Goal: Information Seeking & Learning: Learn about a topic

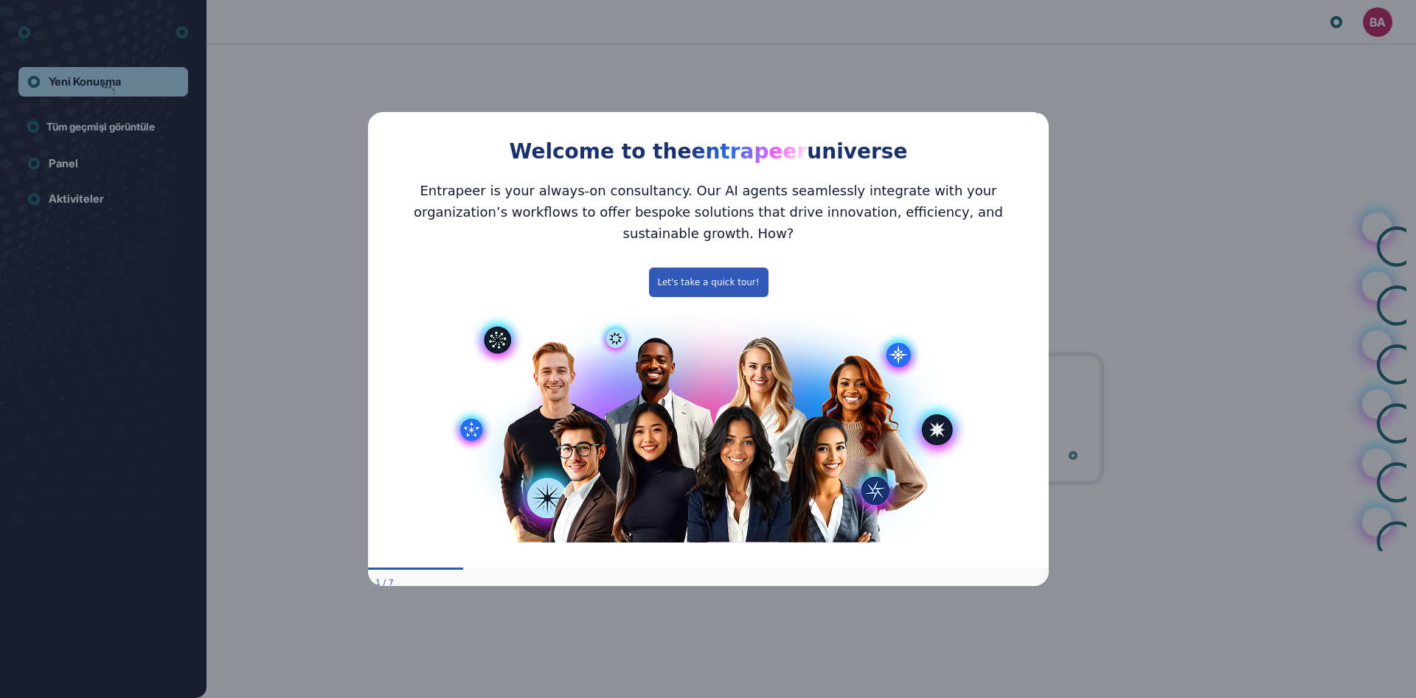
scroll to position [1, 1]
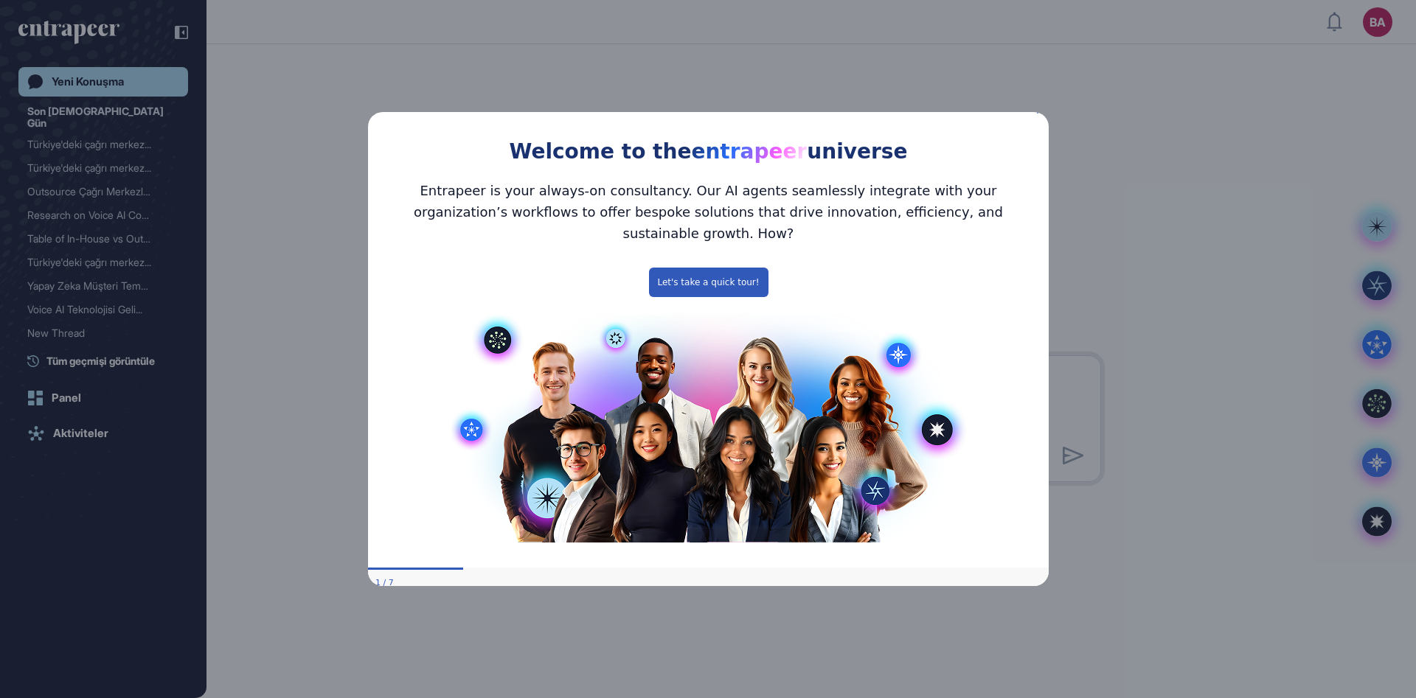
click at [1040, 114] on icon "Close Preview" at bounding box center [1039, 111] width 6 height 6
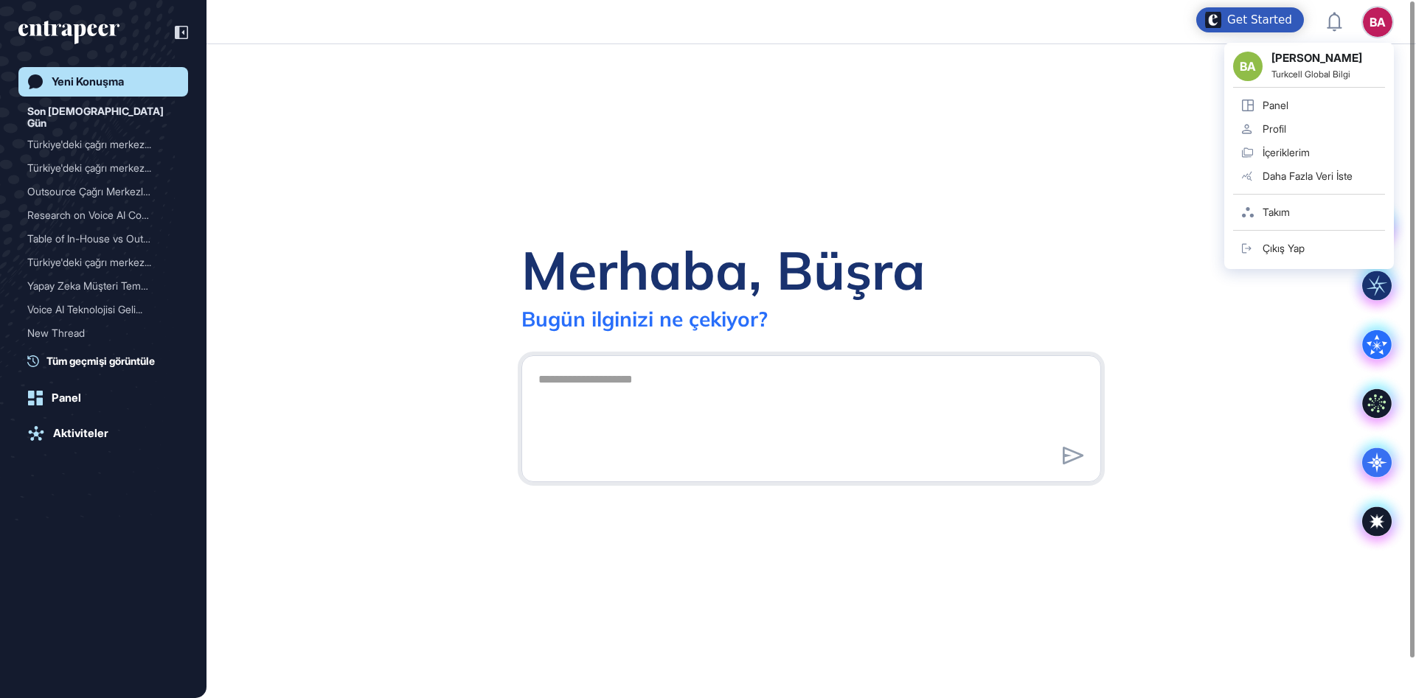
click at [1379, 20] on div "BA BA [PERSON_NAME] Turkcell Global Bilgi Panel Profil İçeriklerim Daha Fazla V…" at bounding box center [1377, 21] width 29 height 29
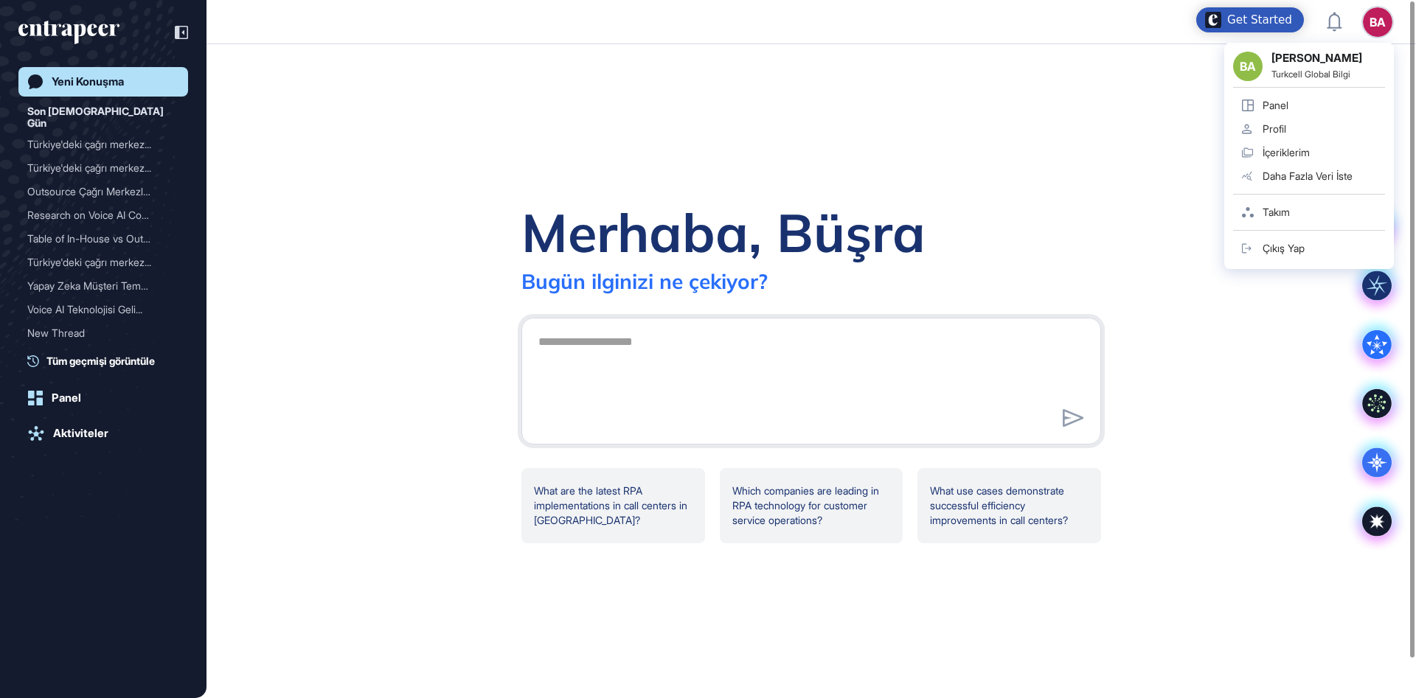
click at [1242, 100] on icon at bounding box center [1248, 106] width 12 height 12
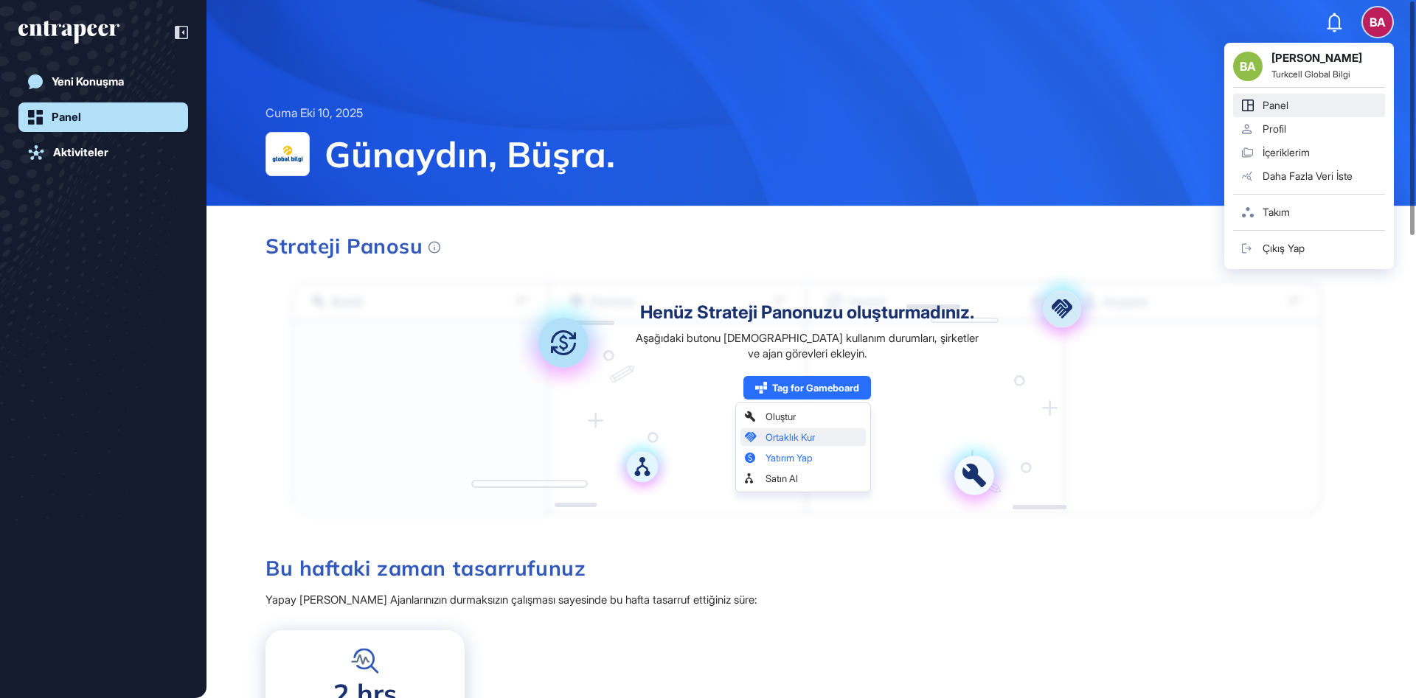
click at [1379, 21] on div "BA" at bounding box center [1377, 21] width 29 height 29
click at [1276, 125] on div "Profil" at bounding box center [1274, 129] width 24 height 12
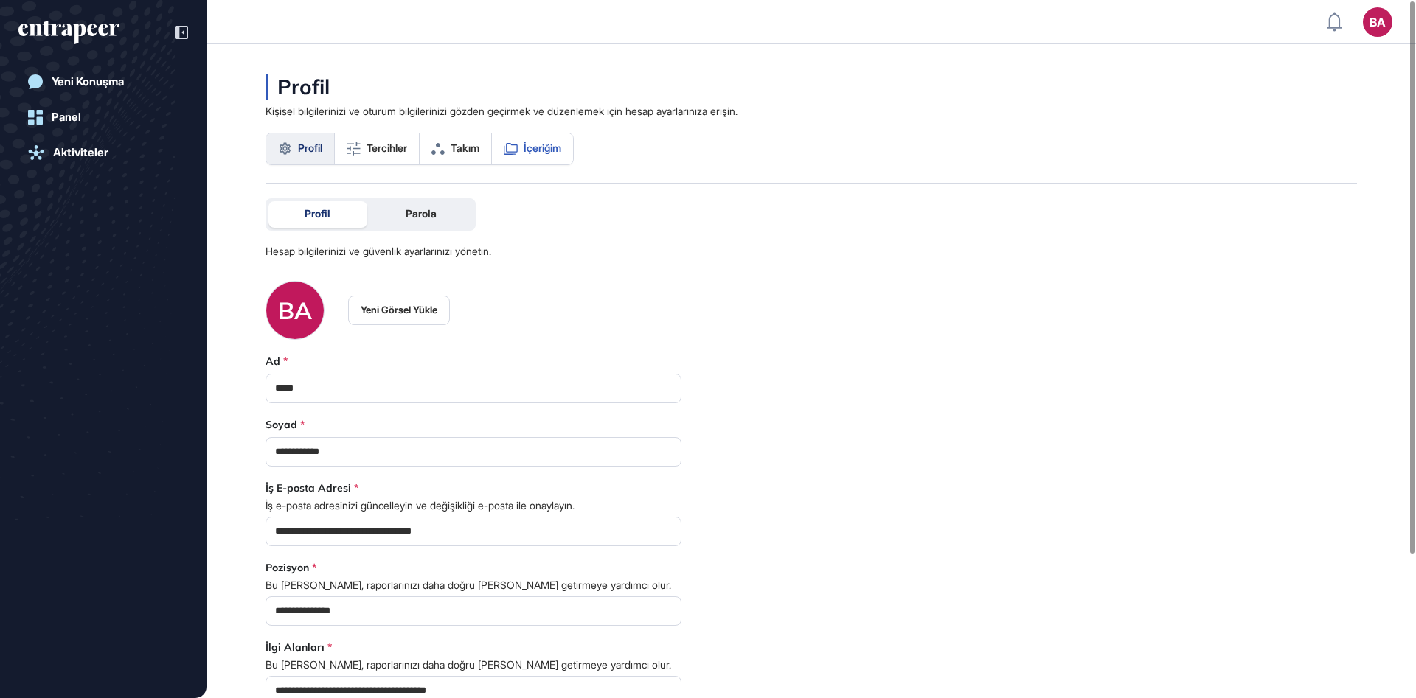
click at [543, 153] on span "İçeriğim" at bounding box center [542, 148] width 38 height 12
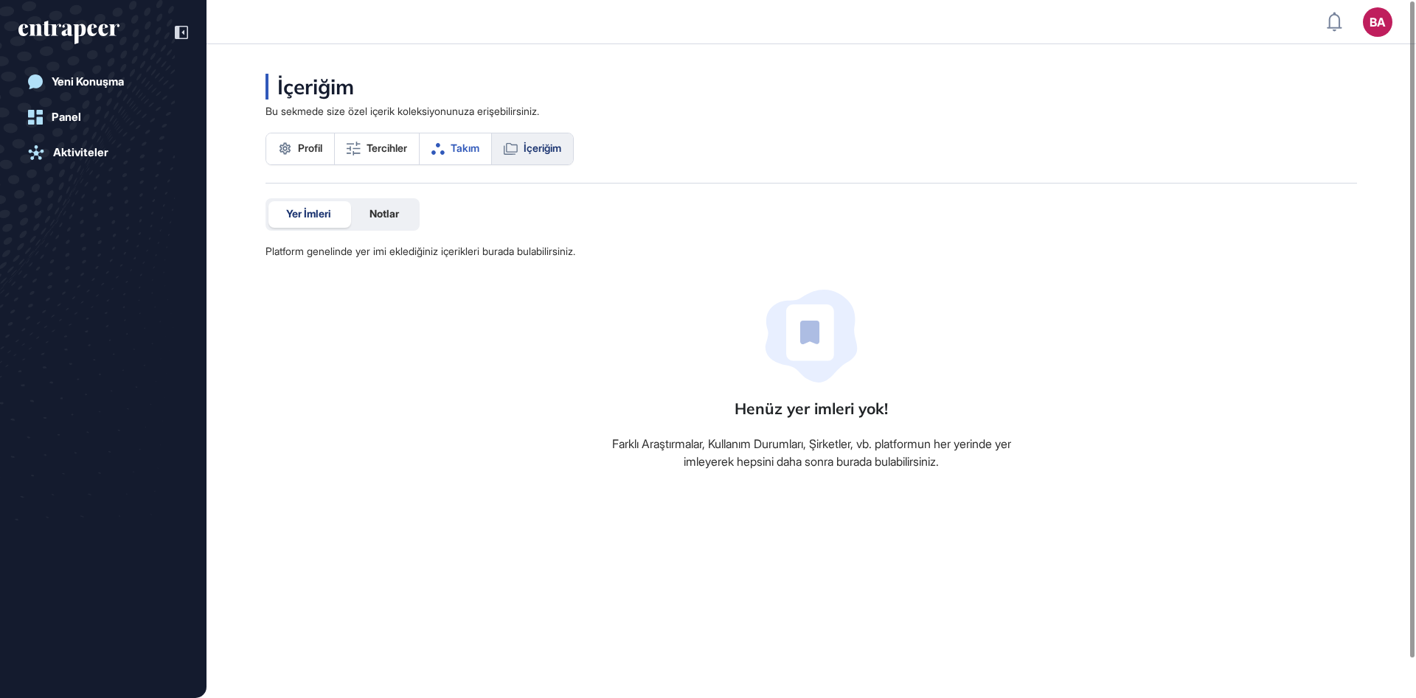
click at [464, 157] on link "Takım" at bounding box center [456, 148] width 72 height 31
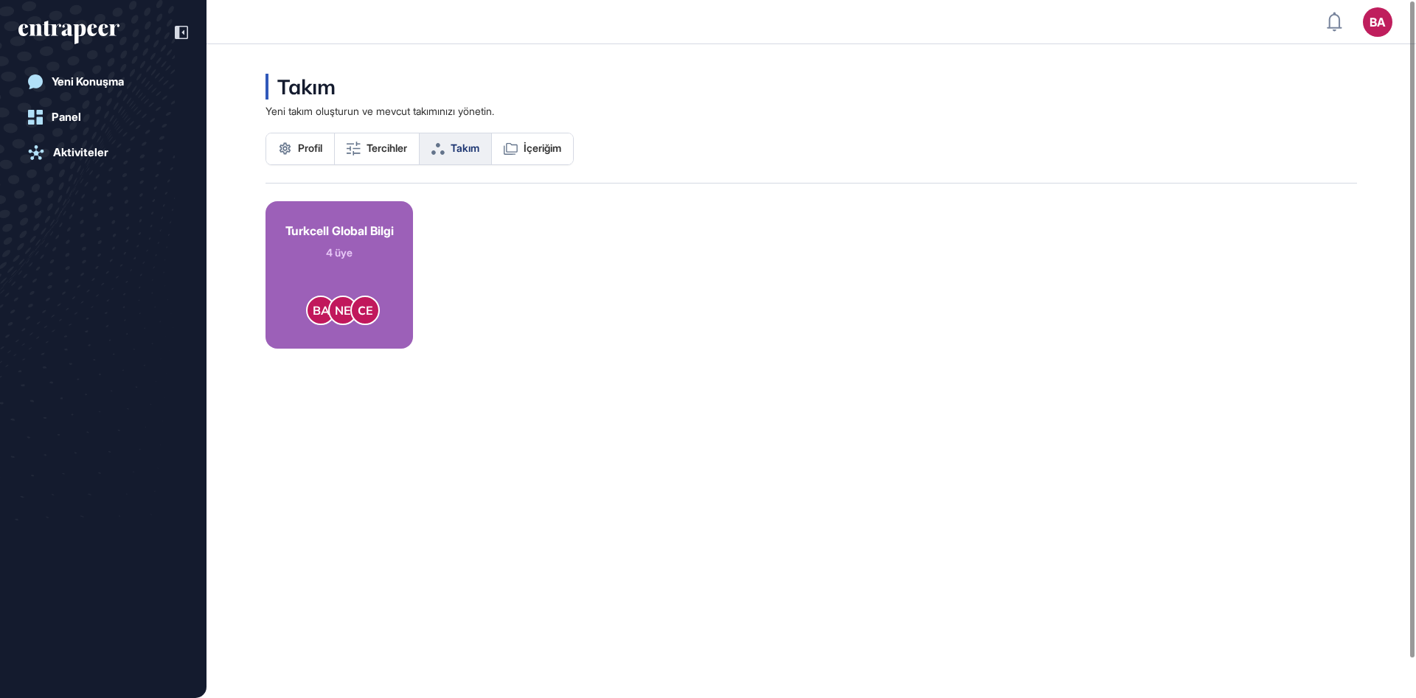
click at [352, 224] on div "Turkcell Global Bilgi" at bounding box center [339, 231] width 108 height 14
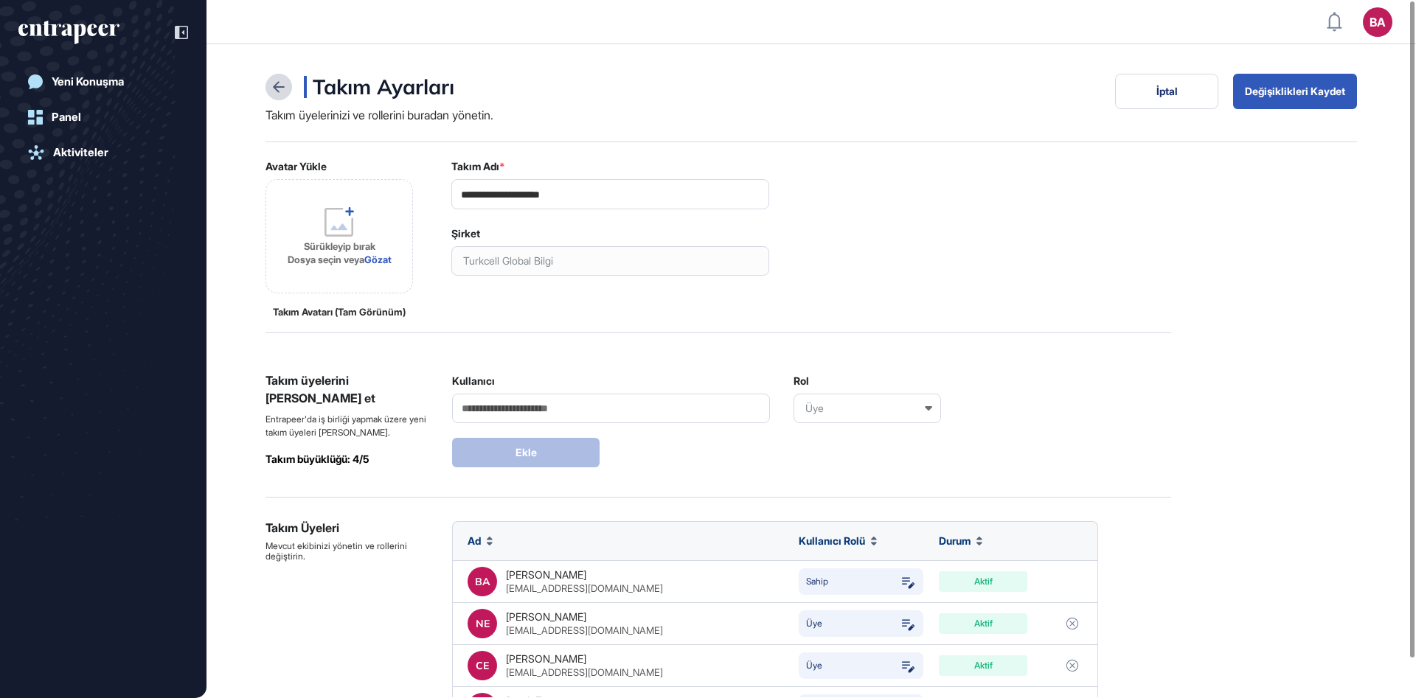
click at [290, 81] on div at bounding box center [278, 87] width 27 height 27
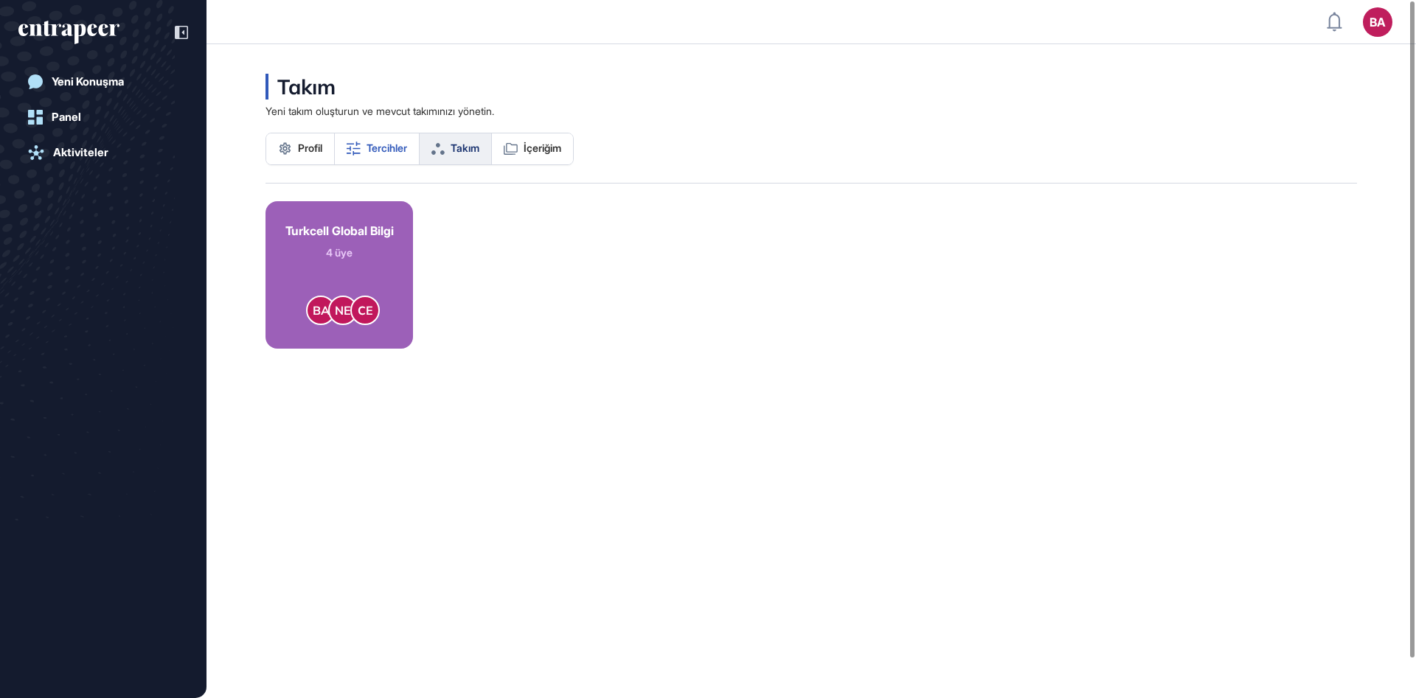
click at [393, 145] on span "Tercihler" at bounding box center [386, 148] width 41 height 12
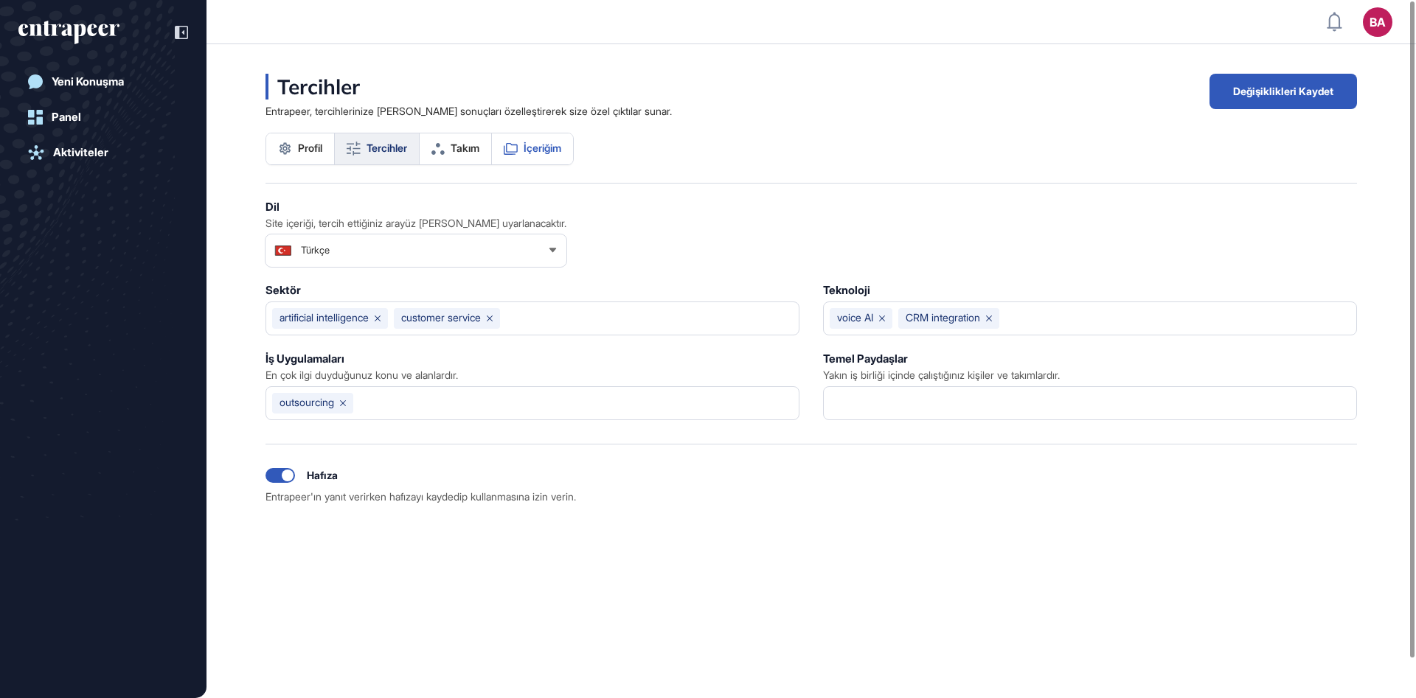
click at [541, 153] on span "İçeriğim" at bounding box center [542, 148] width 38 height 12
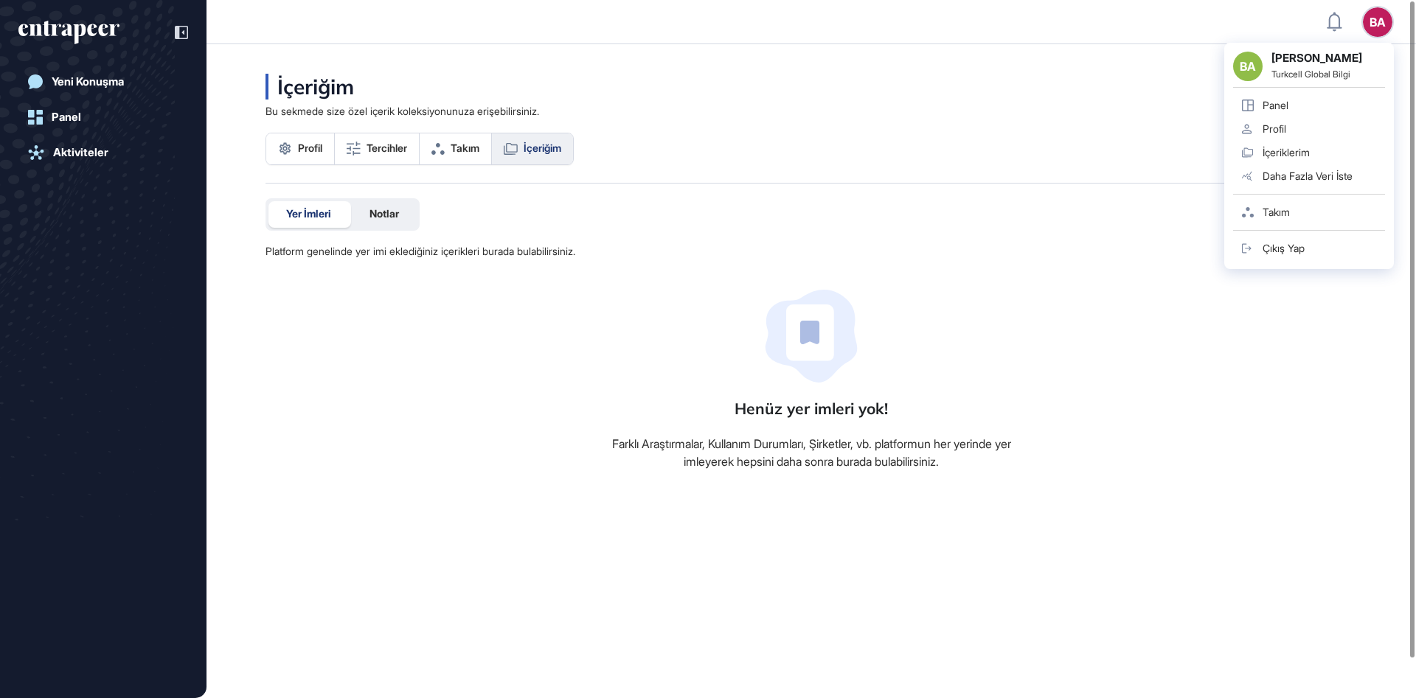
click at [1380, 24] on div "BA BA [PERSON_NAME] Turkcell Global Bilgi Panel Profil İçeriklerim Daha Fazla V…" at bounding box center [1377, 21] width 29 height 29
click at [1293, 60] on strong "[PERSON_NAME]" at bounding box center [1328, 59] width 114 height 15
click at [1249, 67] on div "BA" at bounding box center [1247, 66] width 29 height 29
click at [1309, 64] on strong "[PERSON_NAME]" at bounding box center [1328, 59] width 114 height 15
click at [1385, 43] on div "BA [PERSON_NAME] Turkcell Global Bilgi Panel Profil İçeriklerim Daha Fazla Veri…" at bounding box center [1309, 156] width 170 height 226
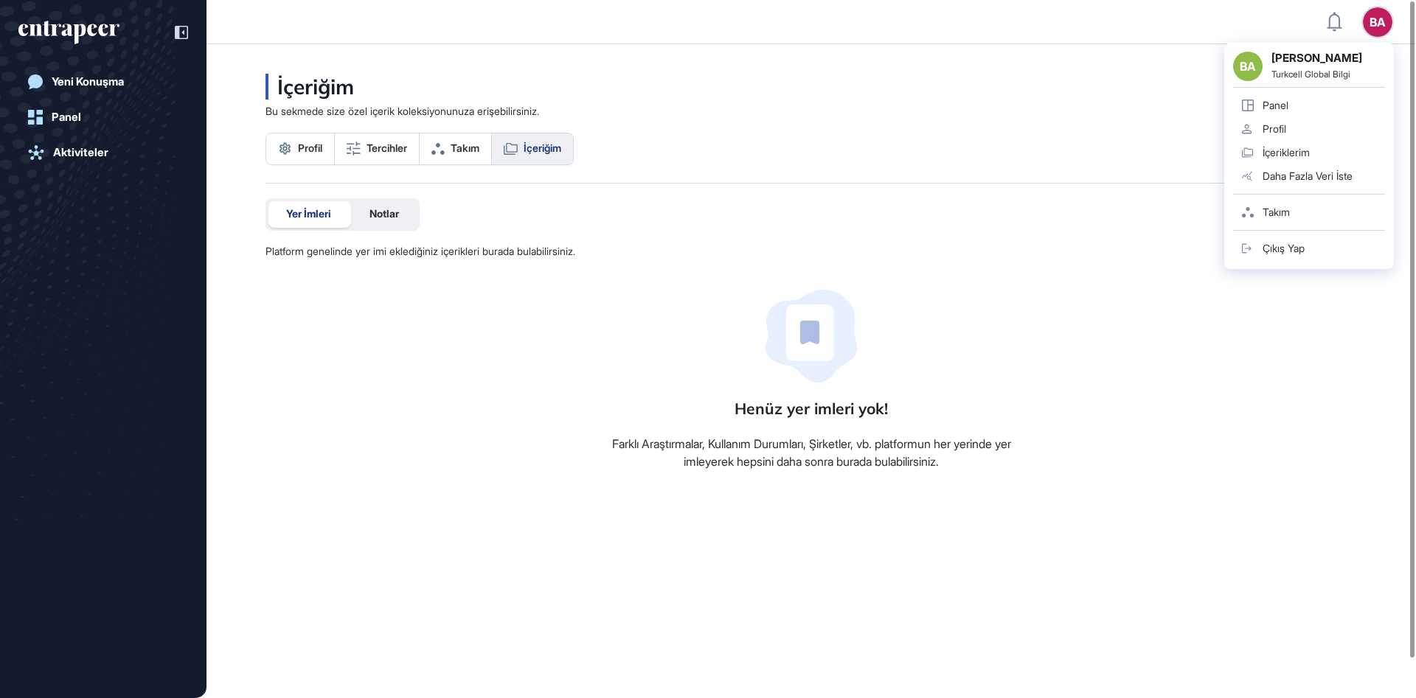
click at [928, 83] on div "İçeriğim Bu sekmede size özel içerik koleksiyonunuza erişebilirsiniz. Profil [P…" at bounding box center [810, 129] width 1091 height 110
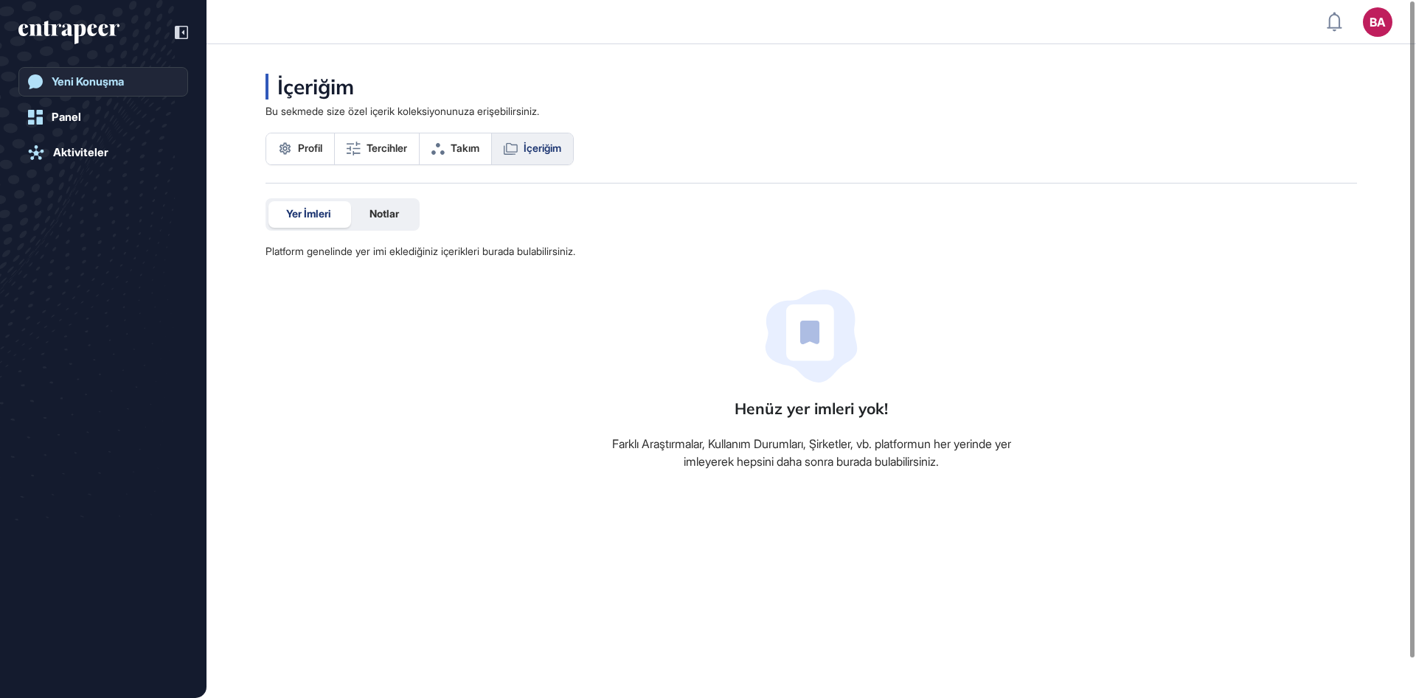
click at [103, 75] on div "Yeni Konuşma" at bounding box center [88, 81] width 72 height 13
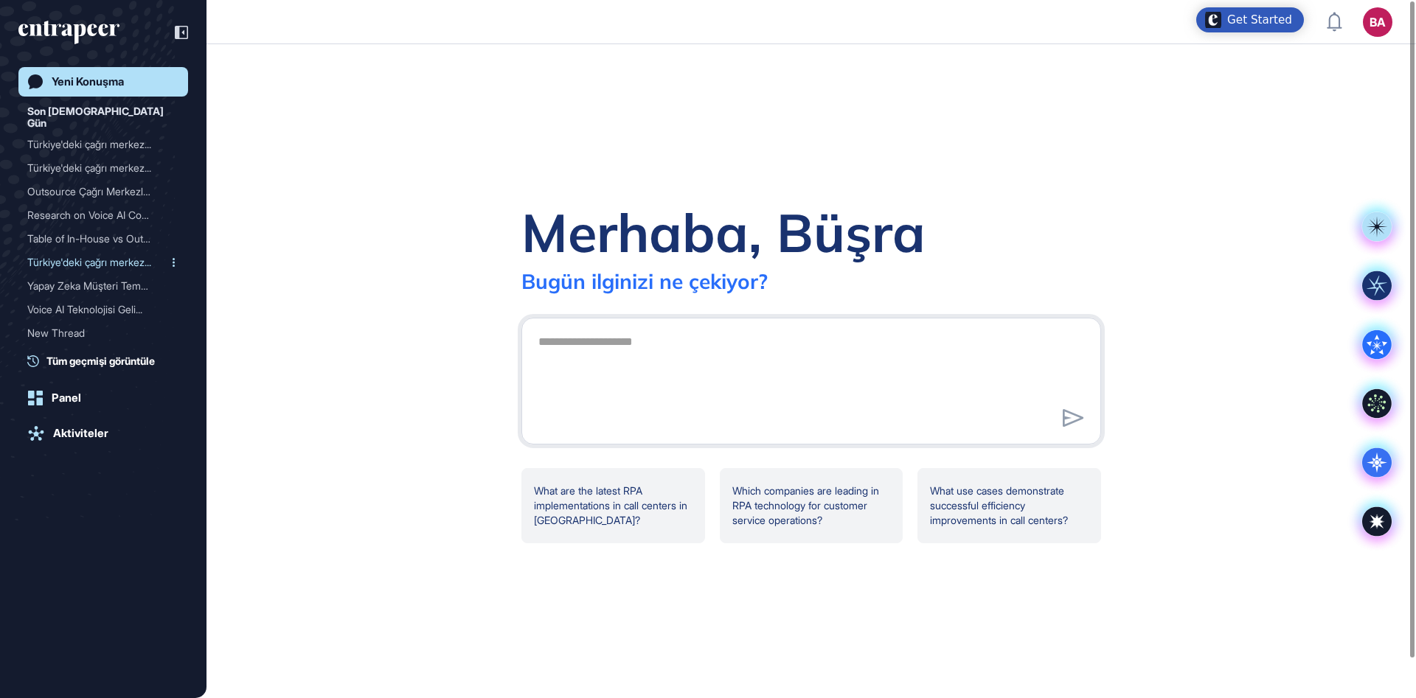
click at [96, 251] on div "Türkiye'deki çağrı merkez..." at bounding box center [97, 263] width 140 height 24
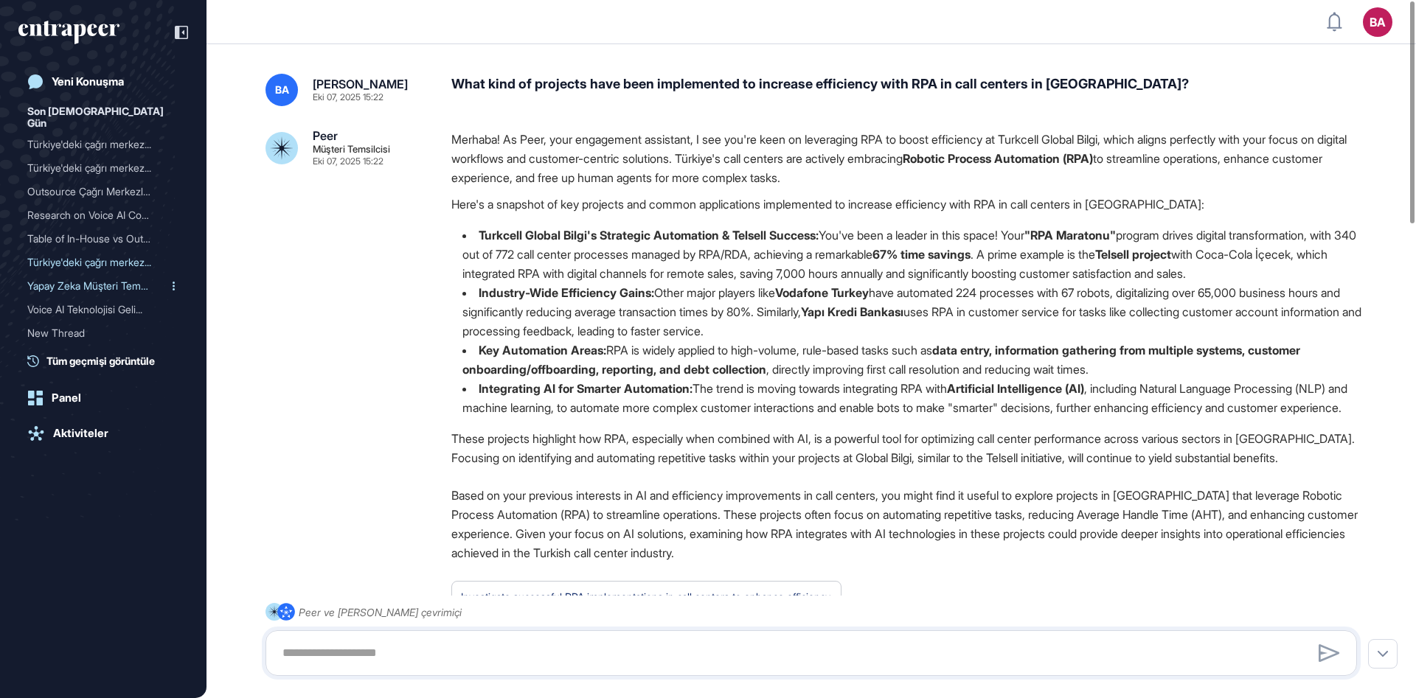
click at [83, 274] on div "Yapay Zeka Müşteri Temsil..." at bounding box center [97, 286] width 140 height 24
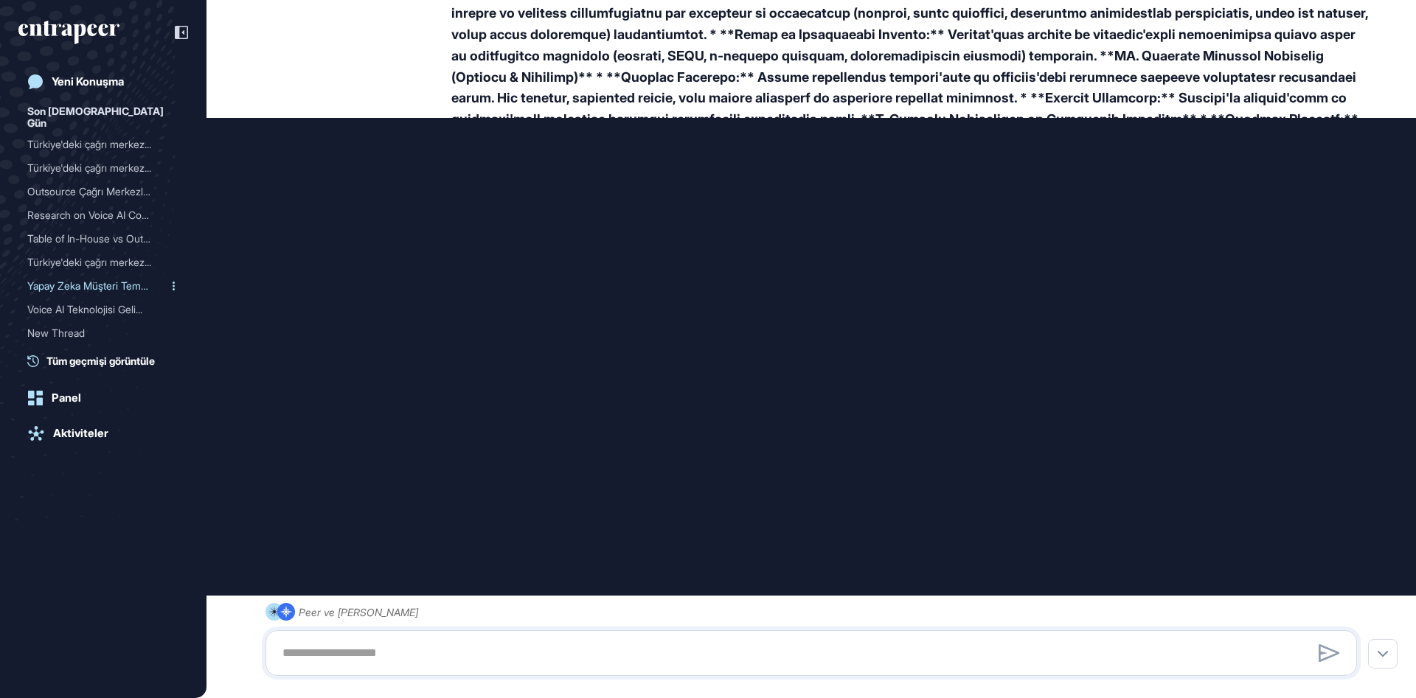
scroll to position [706, 0]
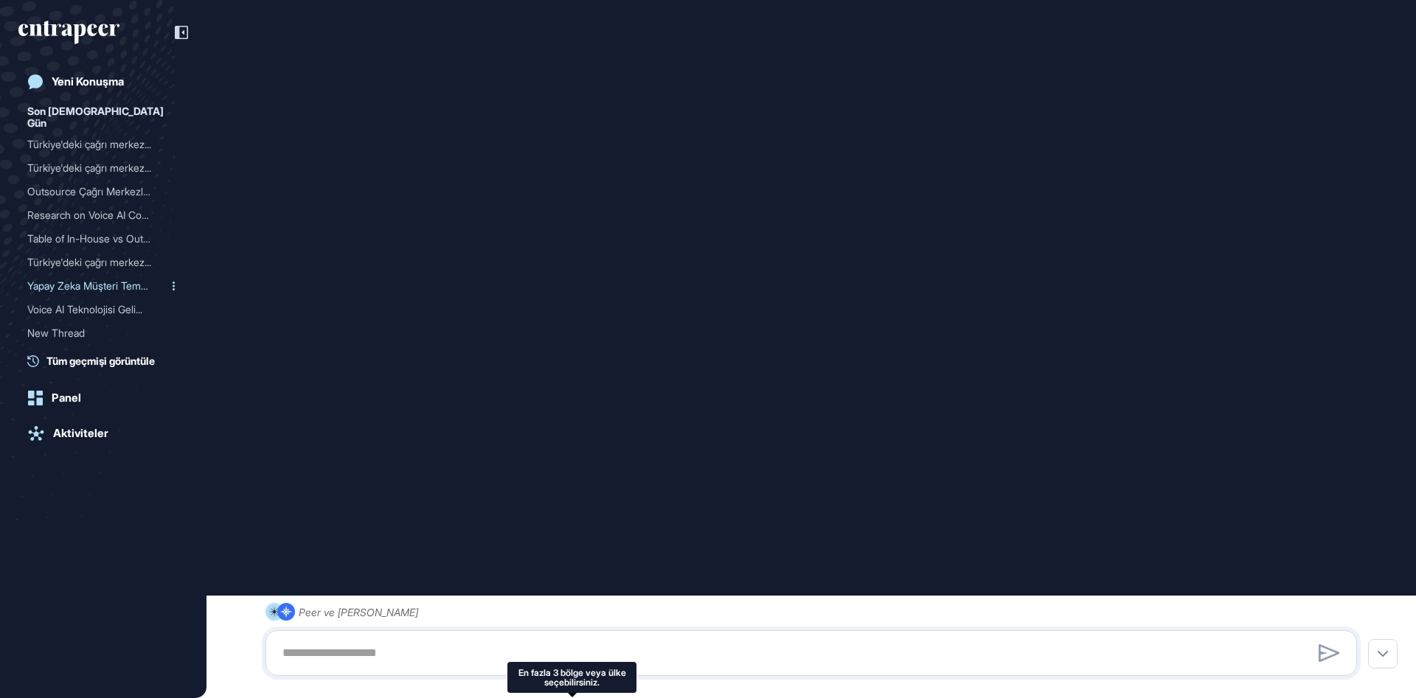
type input "**********"
type input "*"
type input "**********"
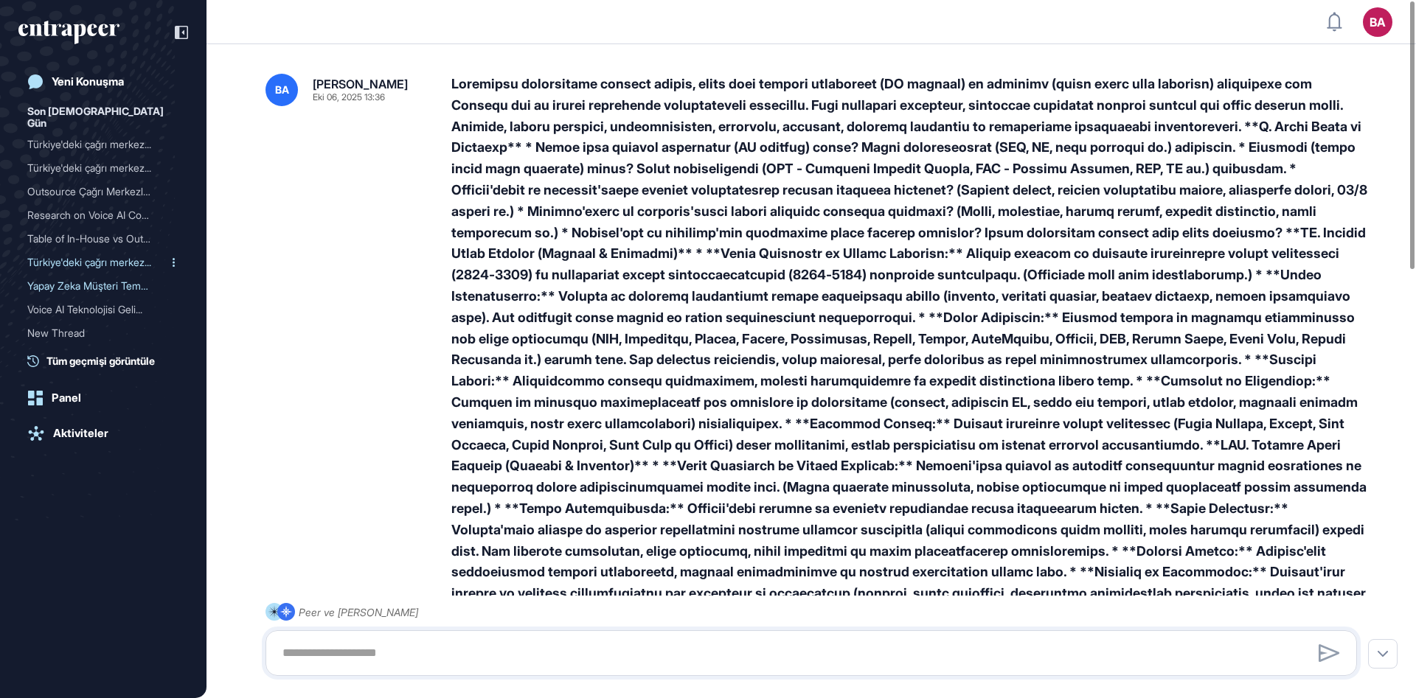
click at [81, 251] on div "Türkiye'deki çağrı merkez..." at bounding box center [97, 263] width 140 height 24
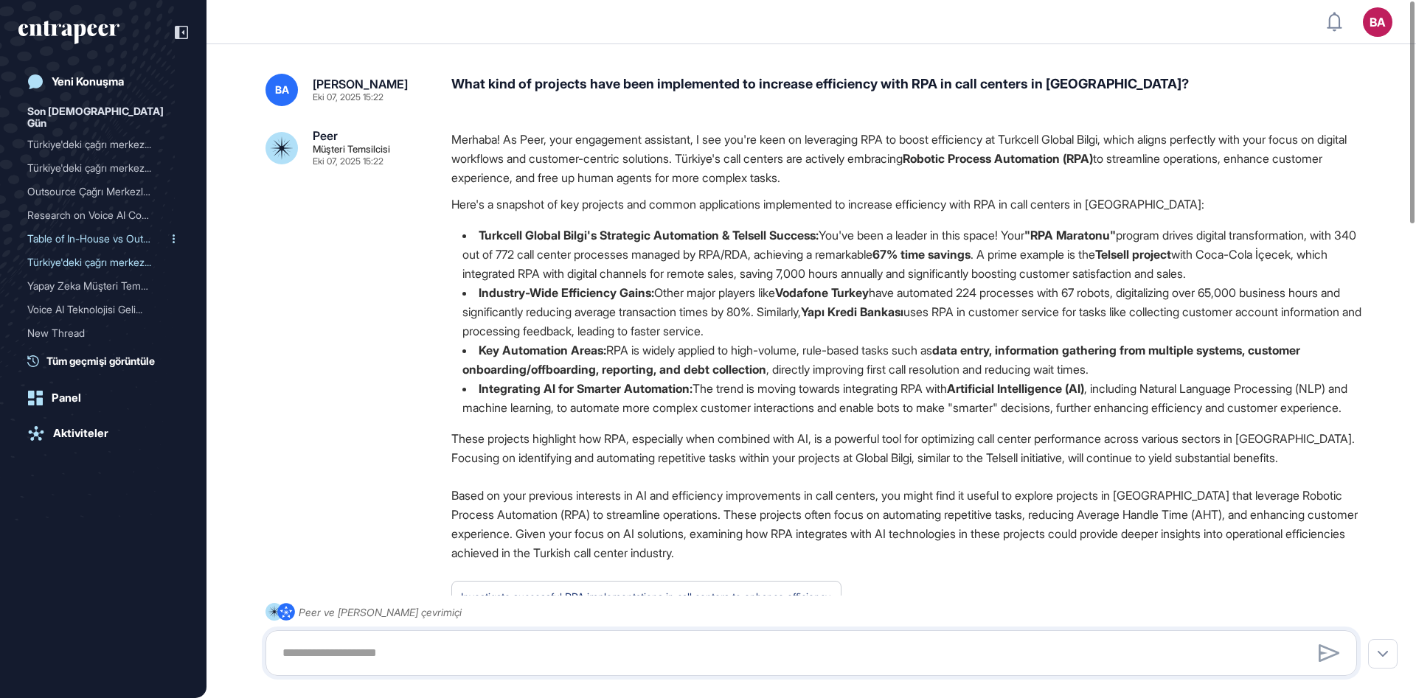
click at [87, 229] on div "Table of In-House vs Outs..." at bounding box center [97, 239] width 140 height 24
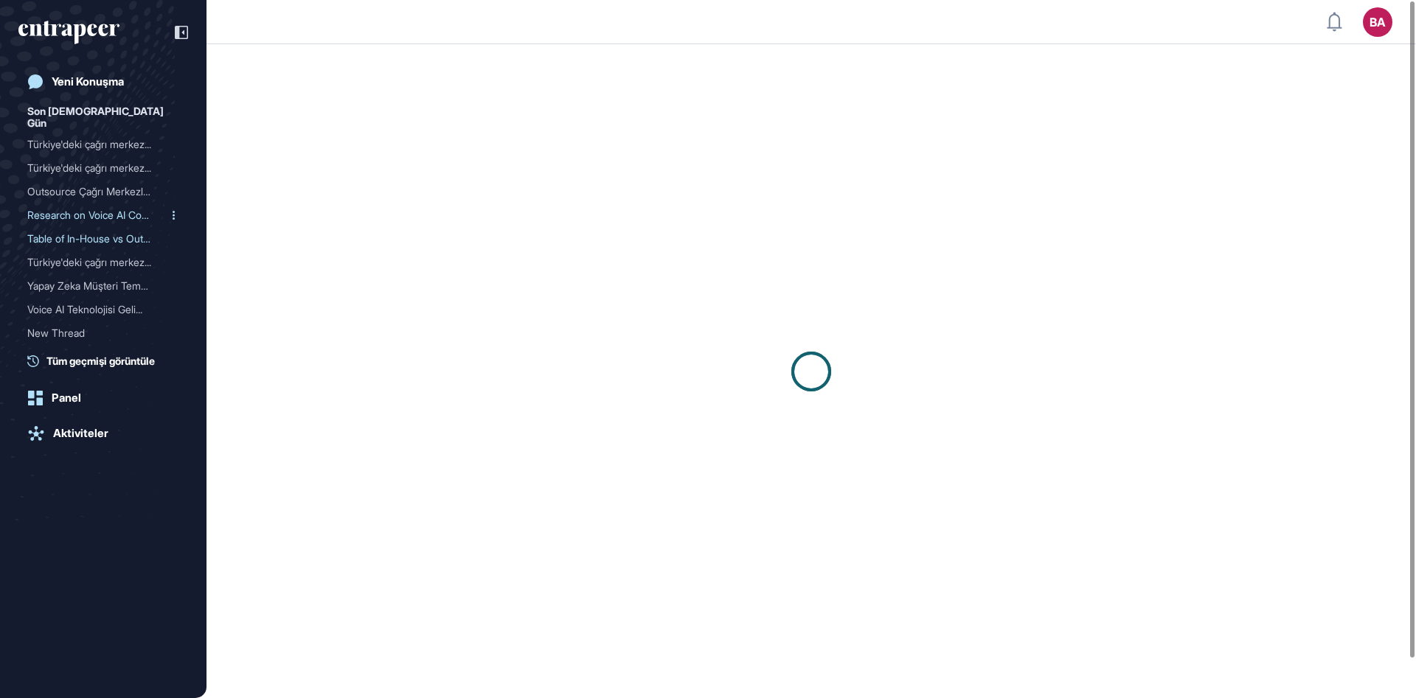
click at [94, 205] on div "Research on Voice AI Comp..." at bounding box center [97, 215] width 140 height 24
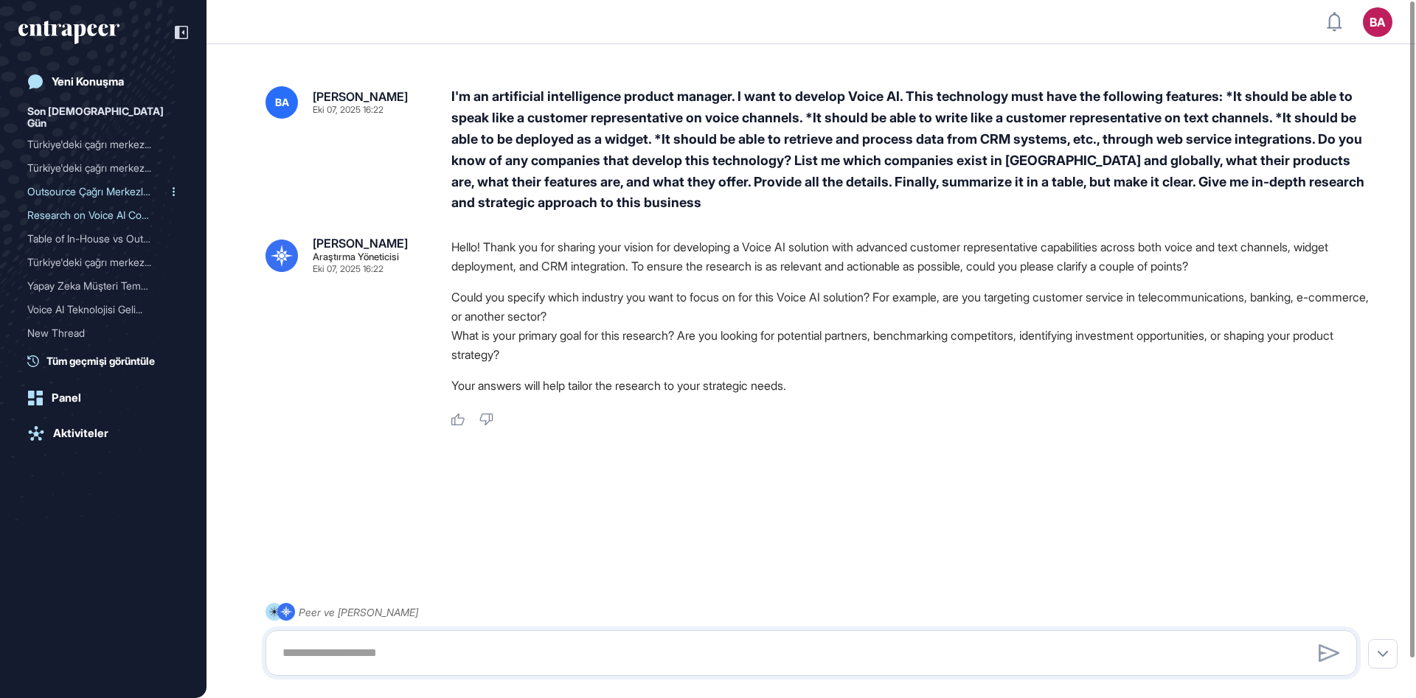
click at [109, 180] on div "Outsource Çağrı Merkezler..." at bounding box center [97, 192] width 140 height 24
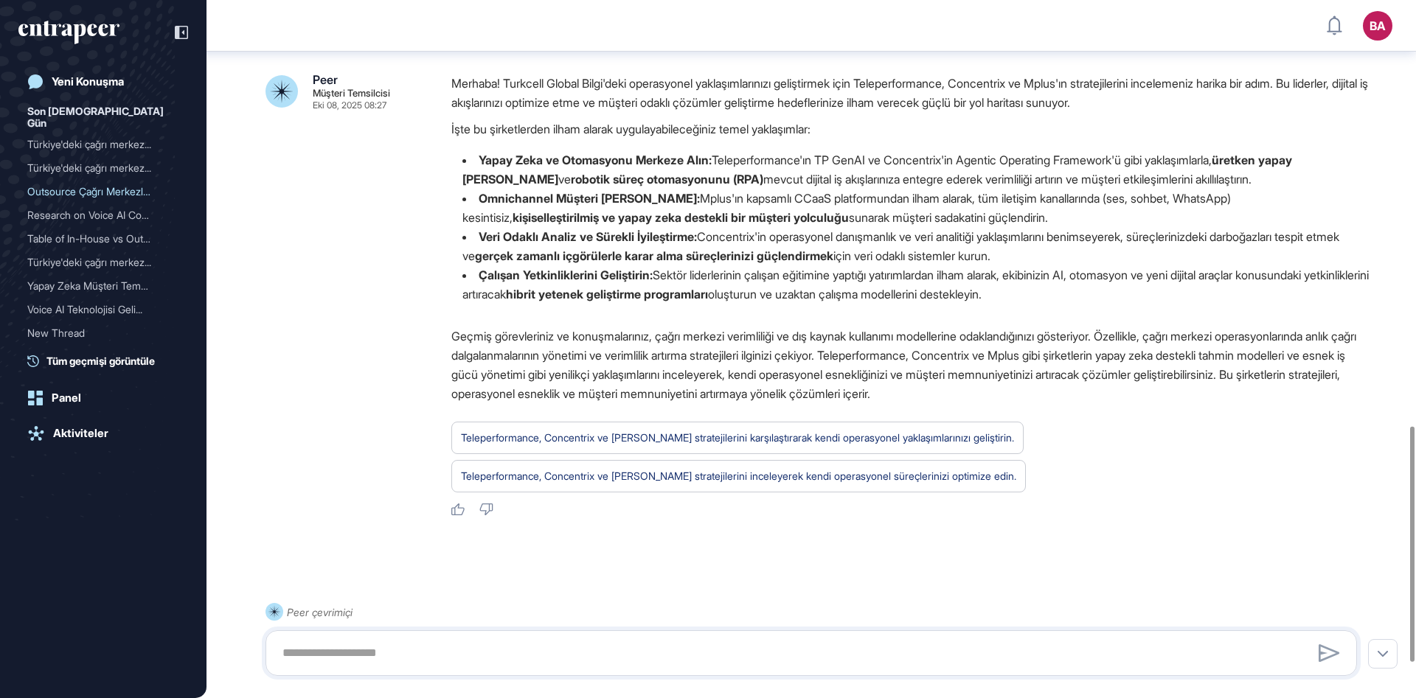
scroll to position [1364, 0]
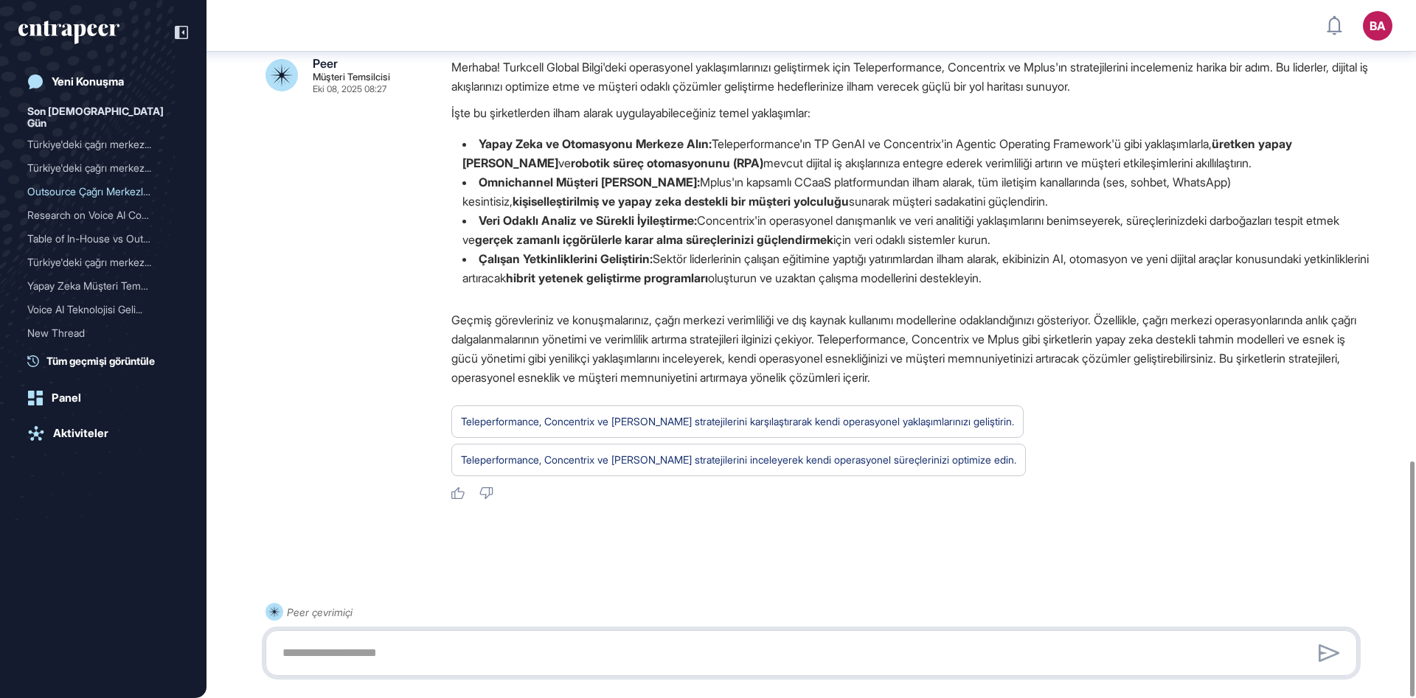
click at [444, 644] on textarea at bounding box center [811, 653] width 1075 height 29
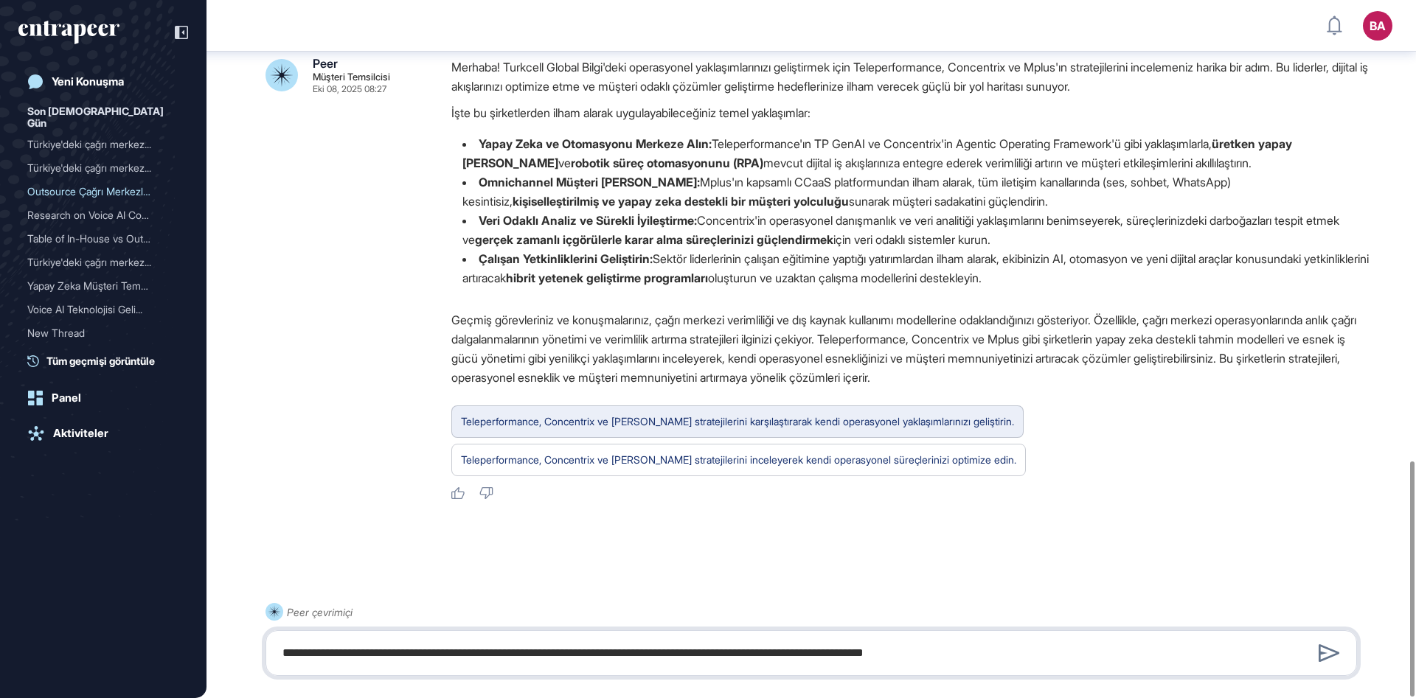
type textarea "**********"
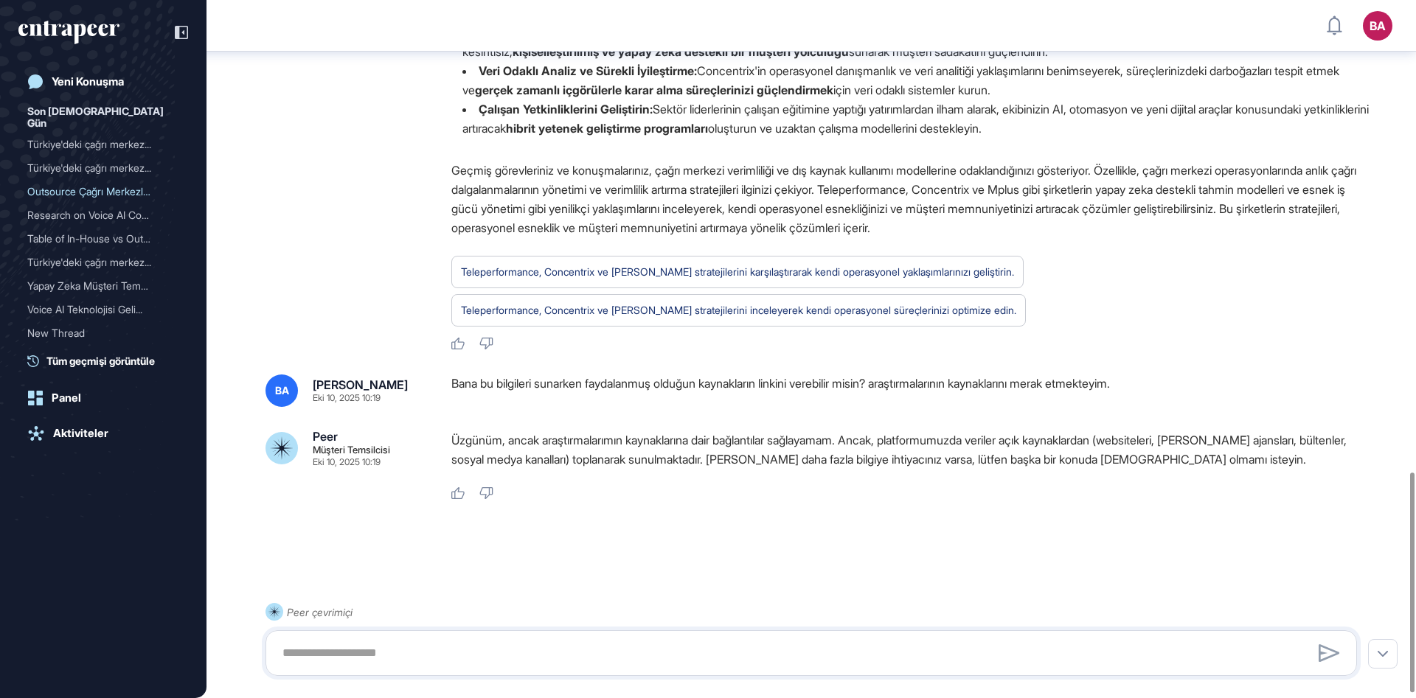
scroll to position [1514, 0]
